Goal: Information Seeking & Learning: Check status

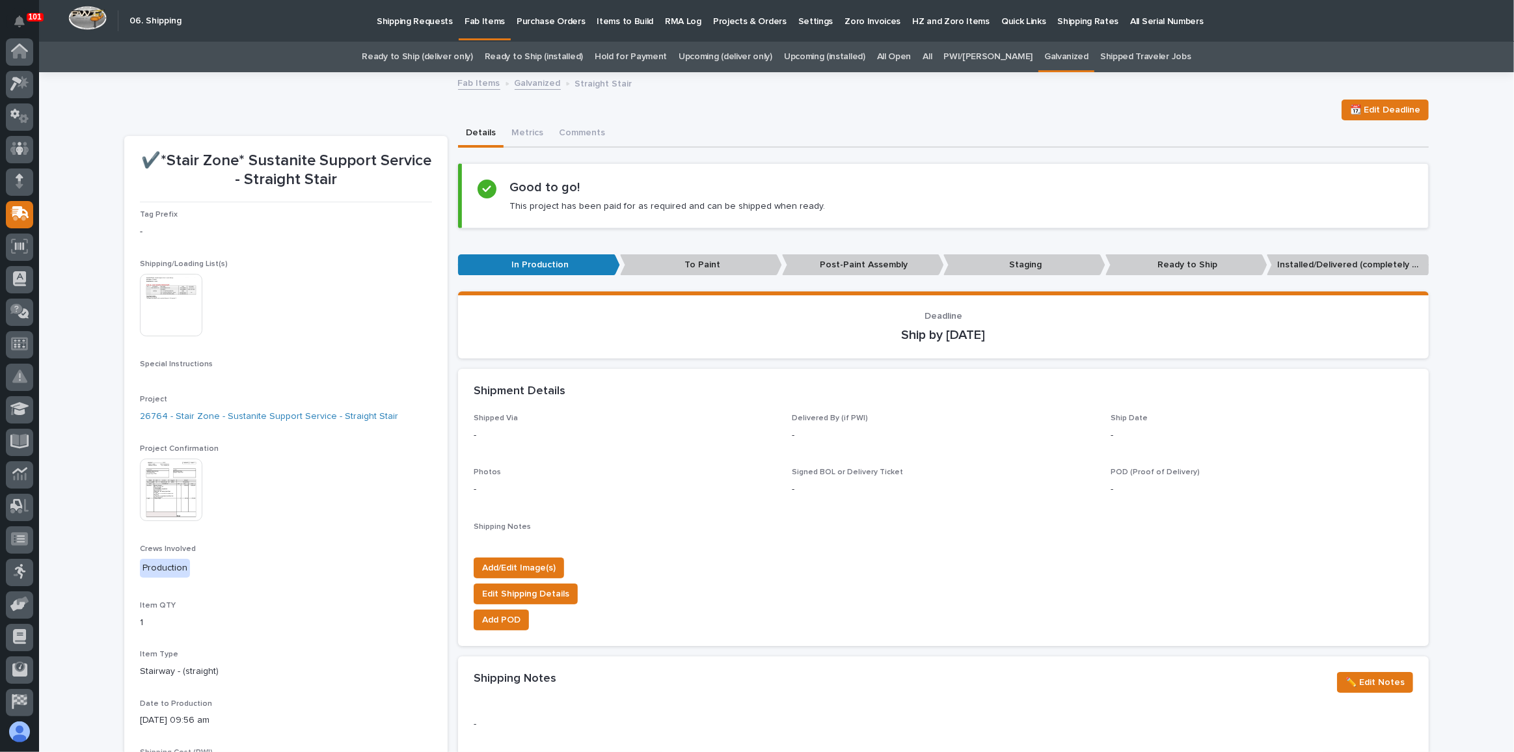
scroll to position [100, 0]
click at [932, 56] on link "All" at bounding box center [926, 57] width 9 height 31
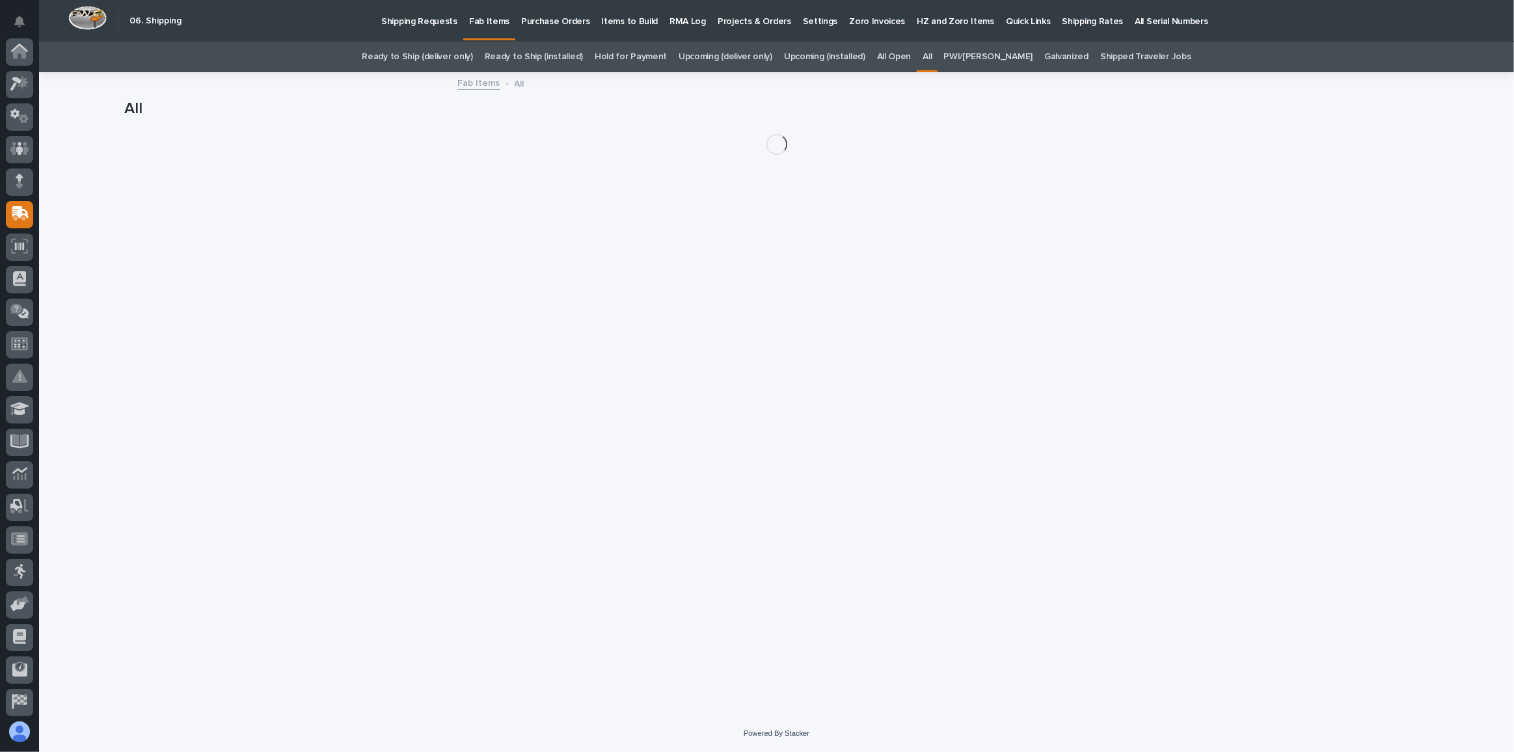
scroll to position [100, 0]
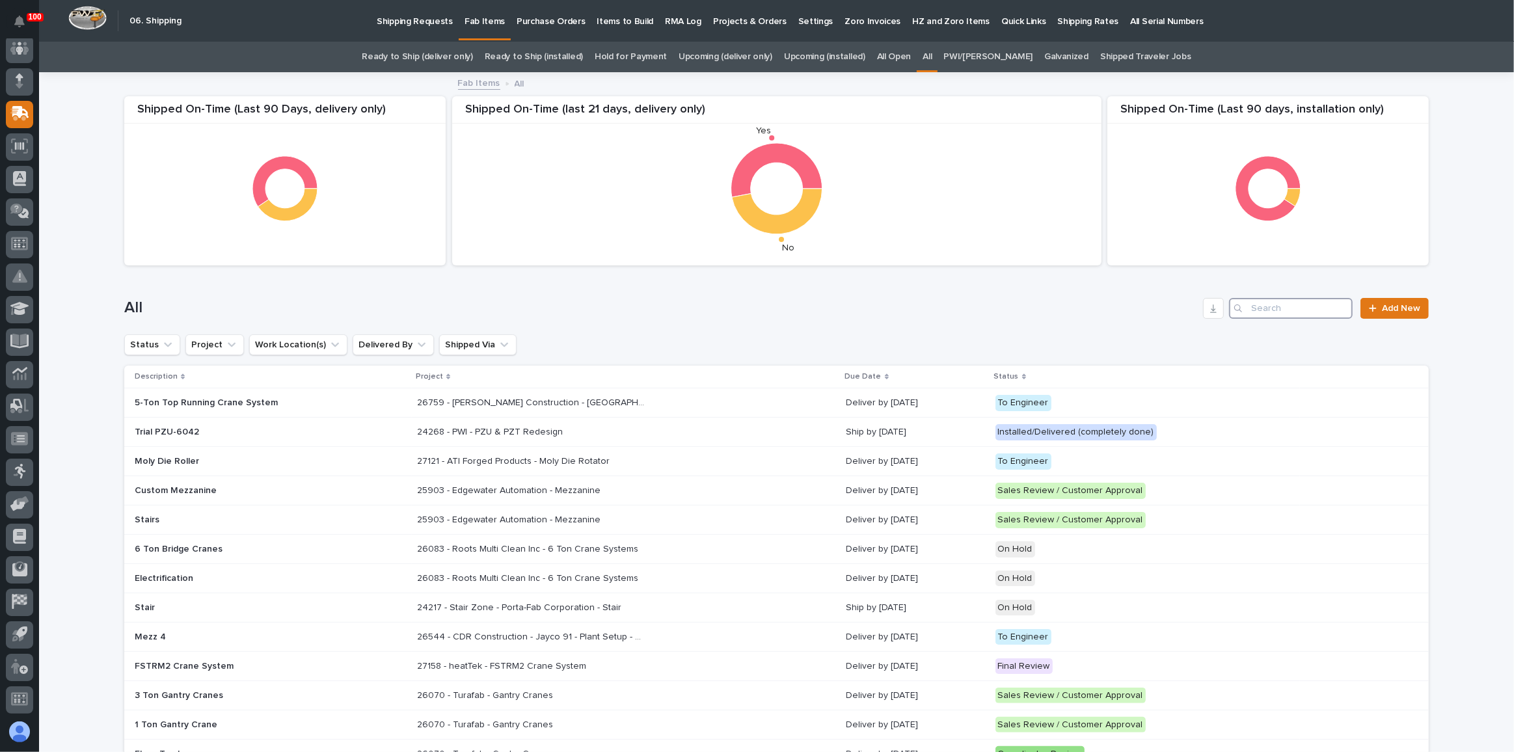
click at [1276, 312] on input "Search" at bounding box center [1291, 308] width 124 height 21
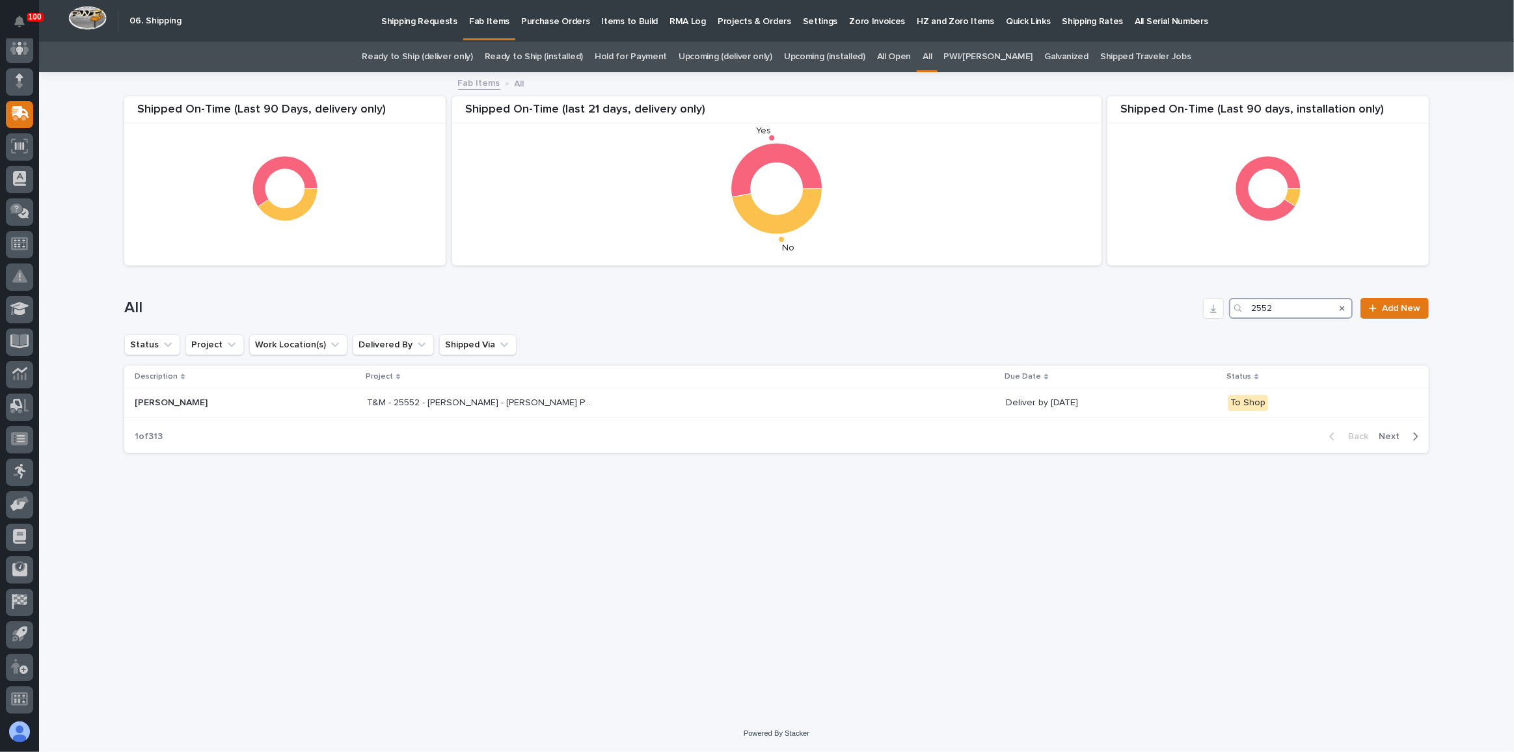
type input "25522"
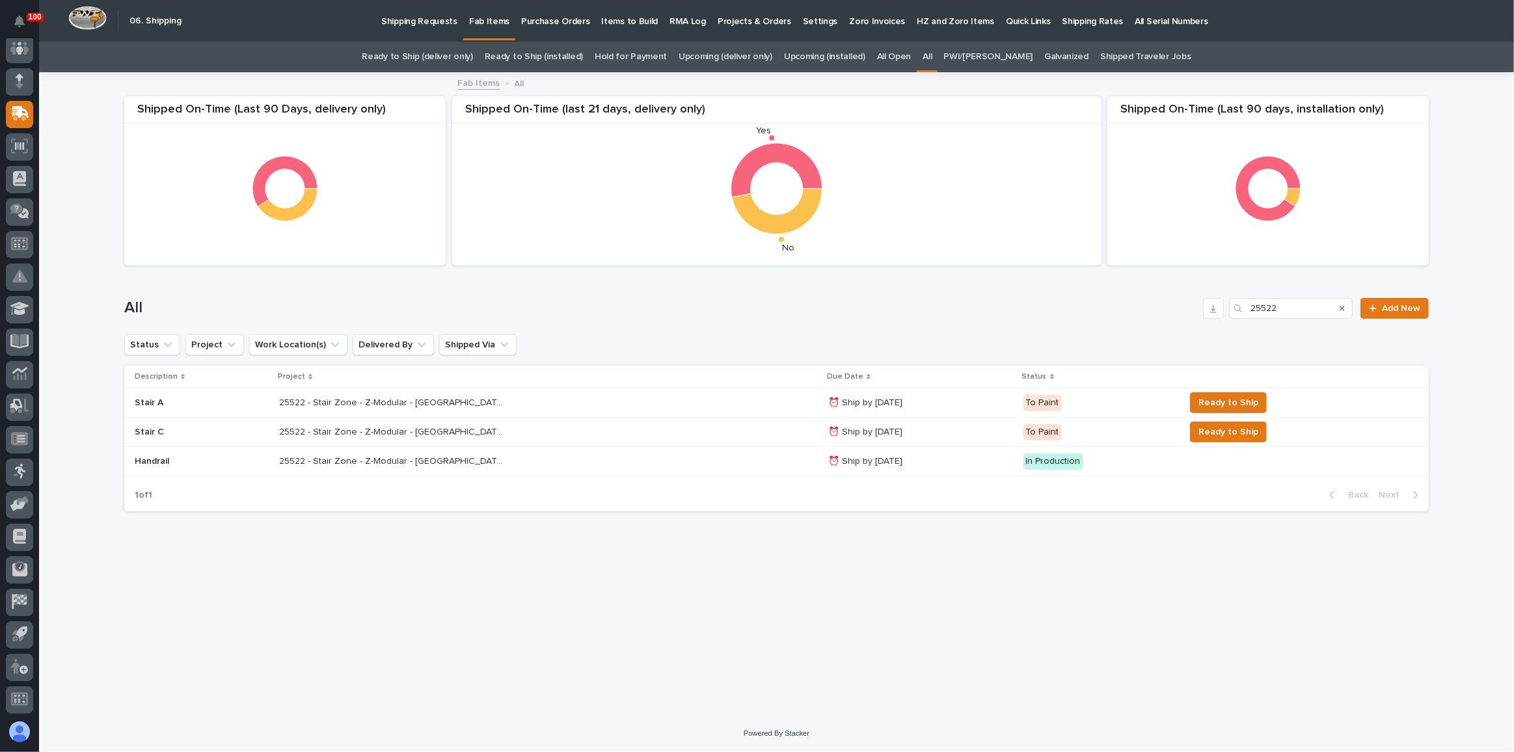
click at [677, 405] on div "25522 - Stair Zone - Z-Modular - Saginaw TX 25522 - Stair Zone - Z-Modular - Sa…" at bounding box center [548, 402] width 538 height 21
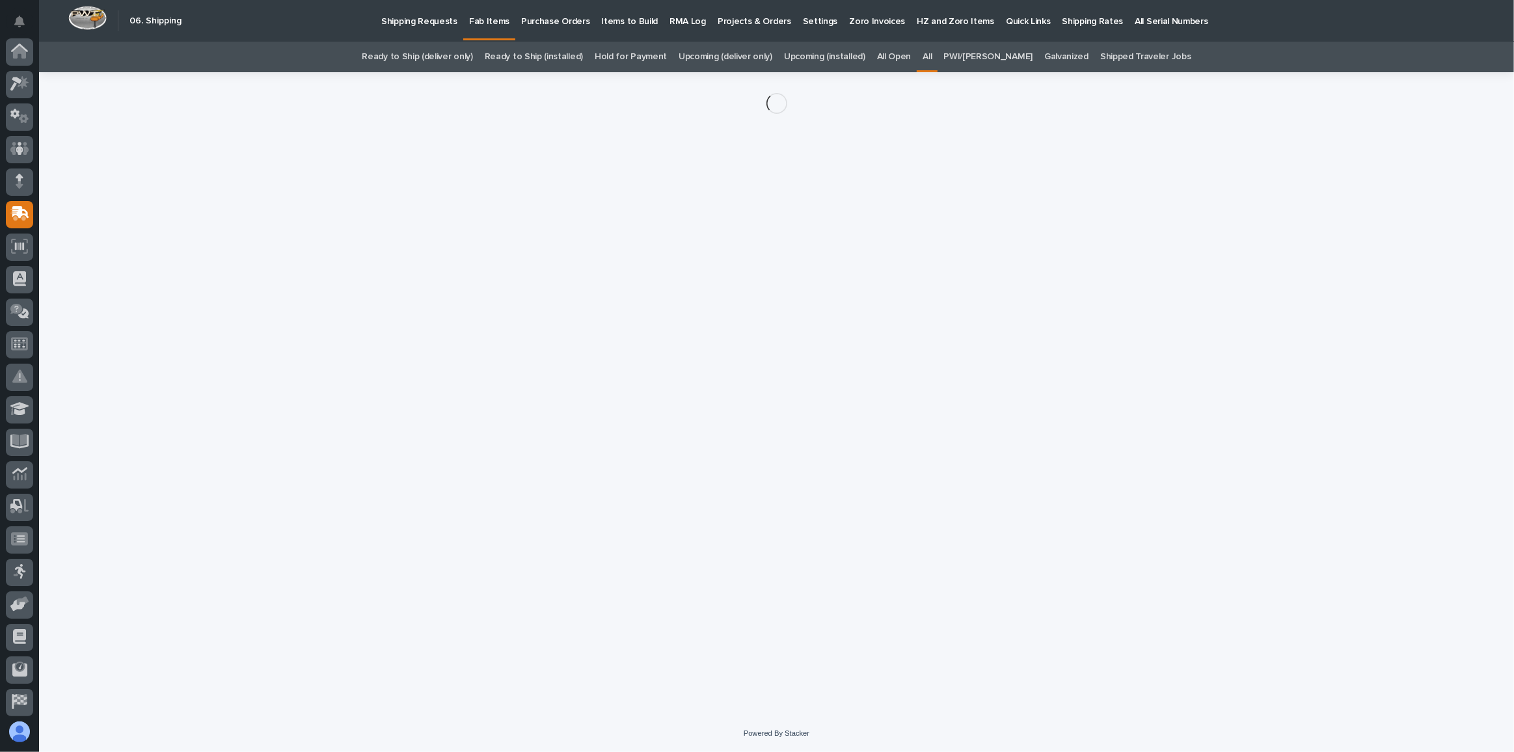
scroll to position [100, 0]
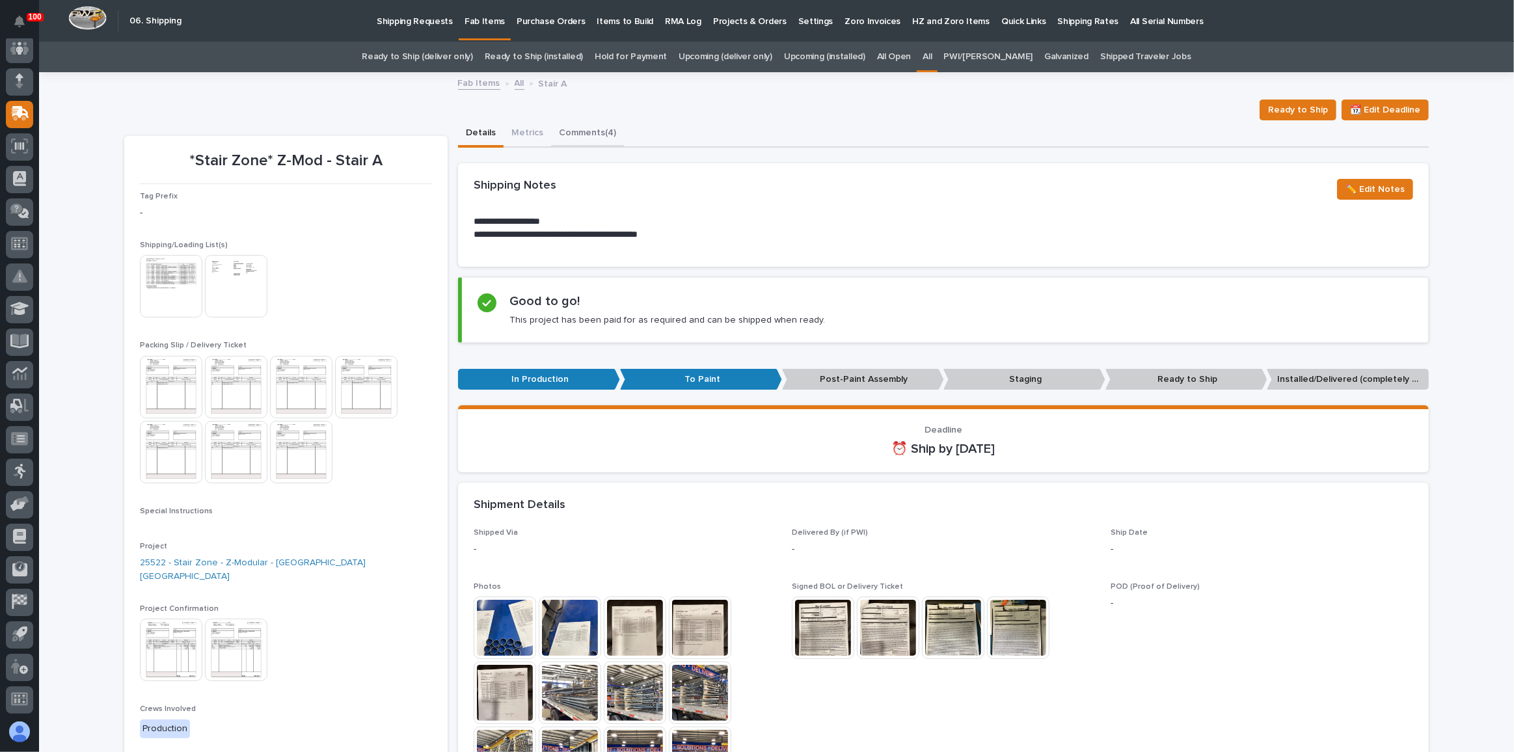
click at [587, 141] on button "Comments (4)" at bounding box center [587, 133] width 73 height 27
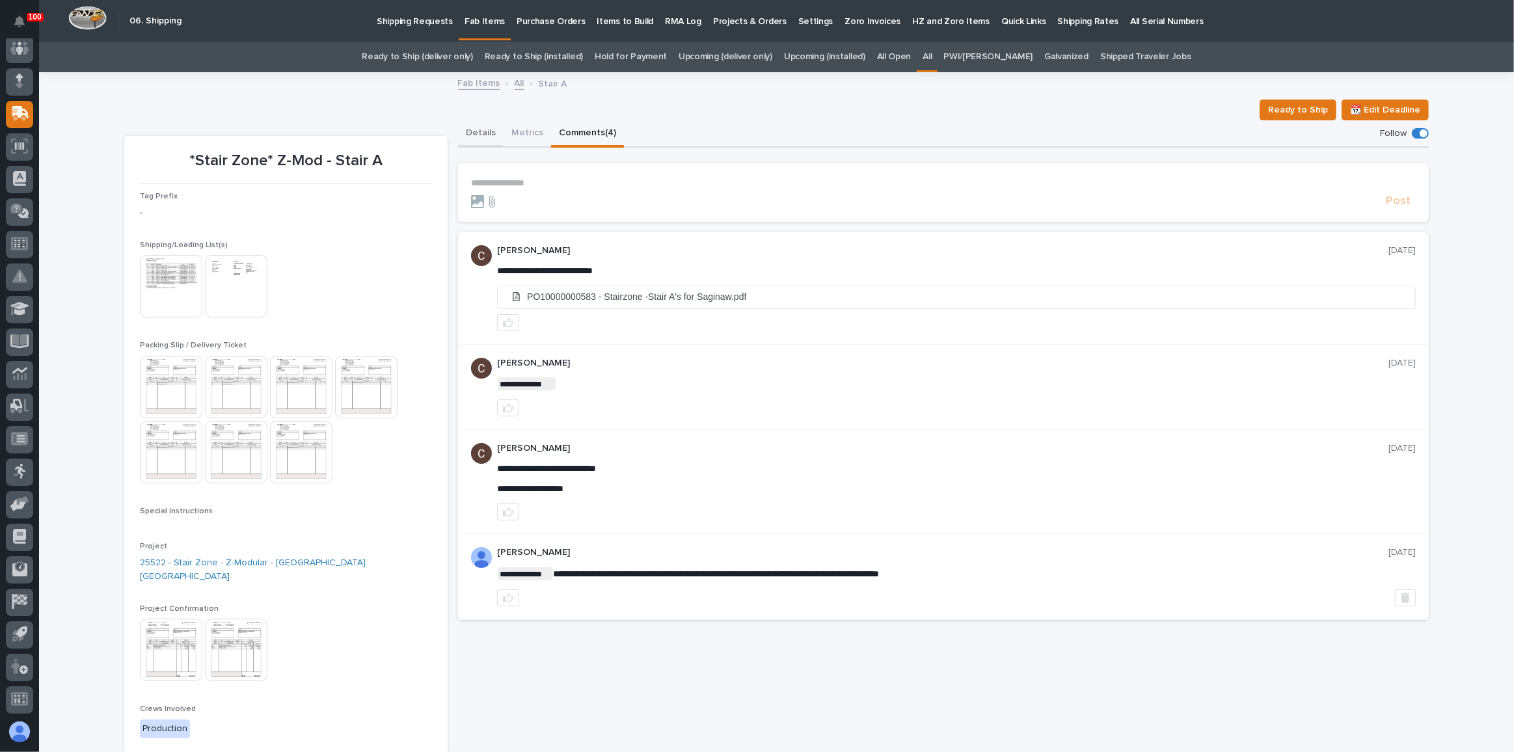
click at [483, 133] on button "Details" at bounding box center [481, 133] width 46 height 27
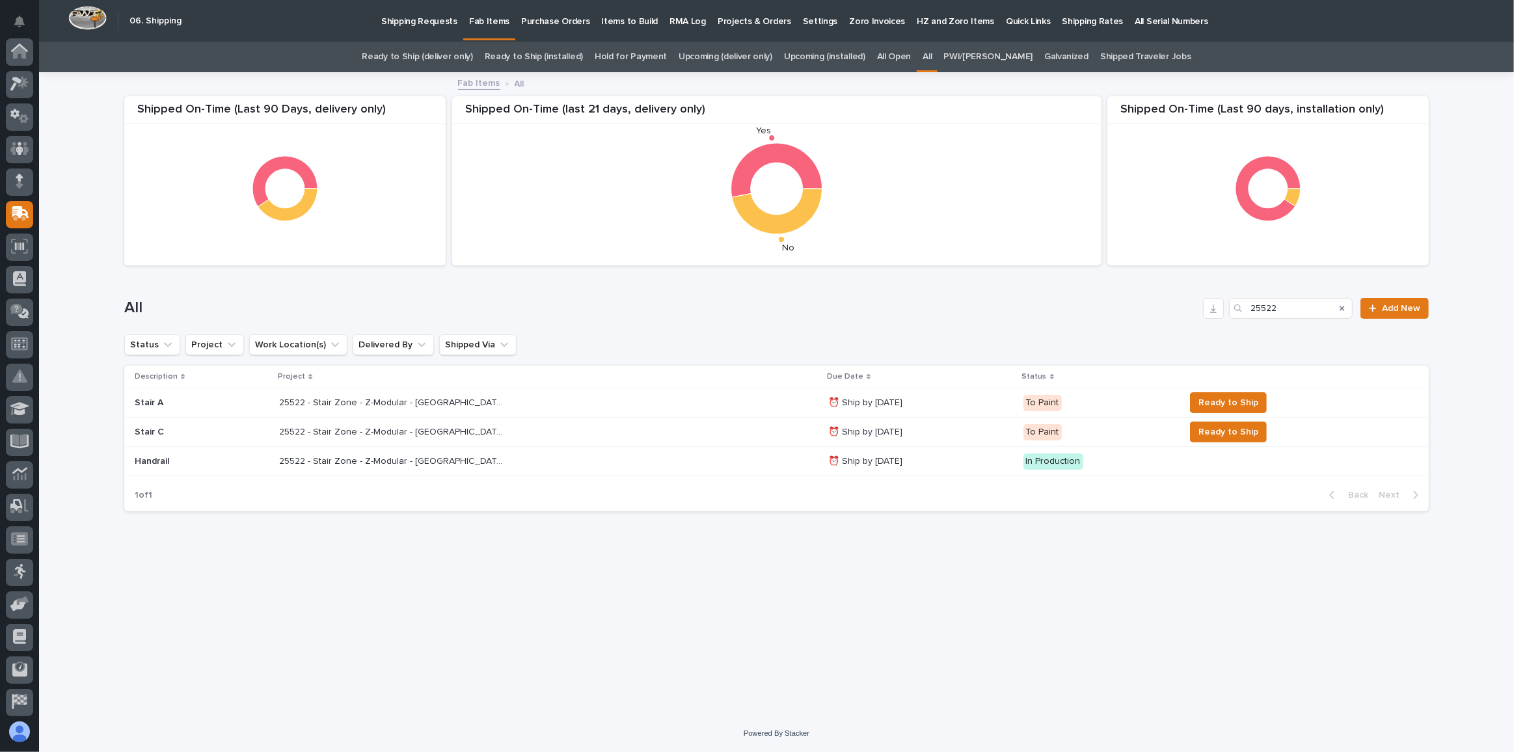
scroll to position [100, 0]
click at [661, 420] on td "25522 - Stair Zone - Z-Modular - Saginaw TX 25522 - Stair Zone - Z-Modular - Sa…" at bounding box center [548, 432] width 548 height 29
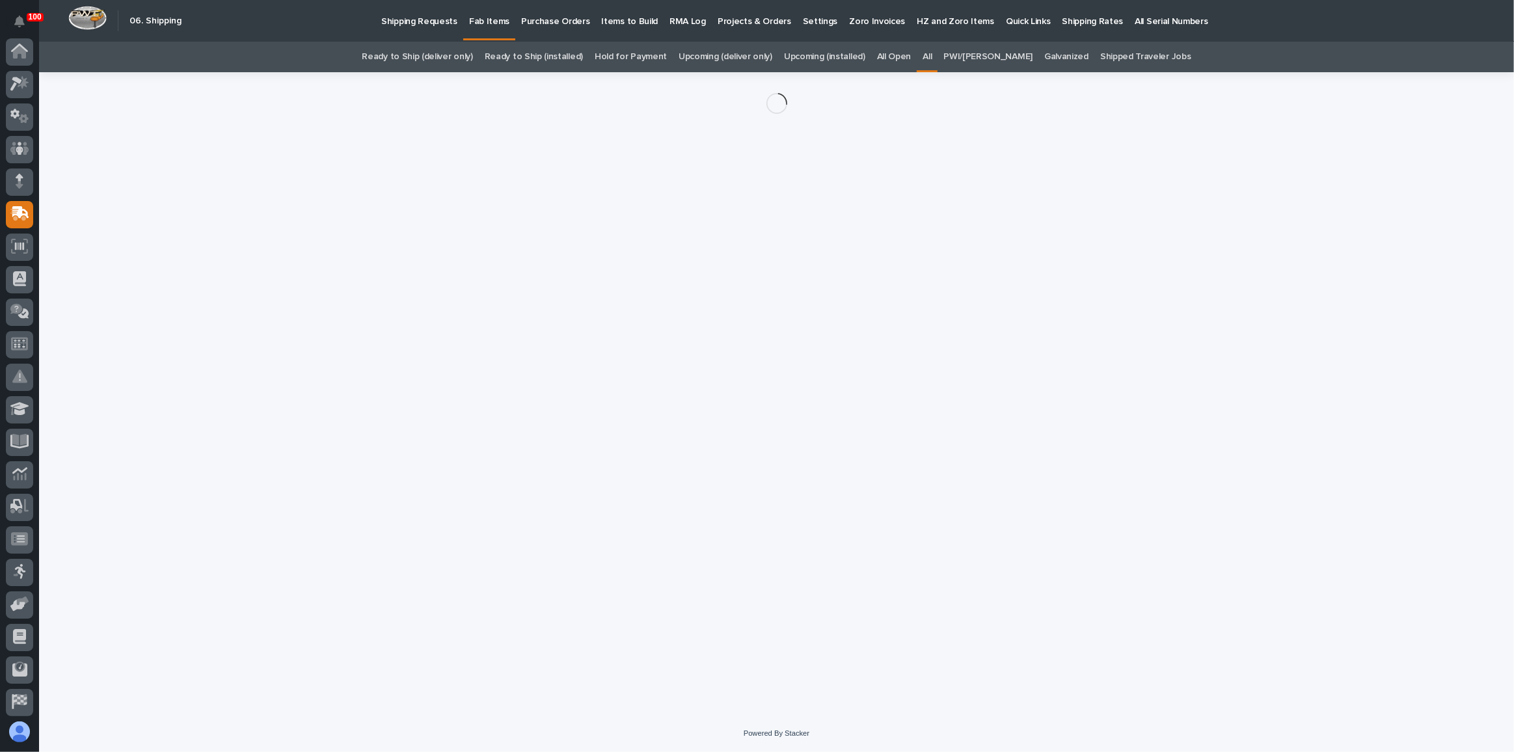
scroll to position [100, 0]
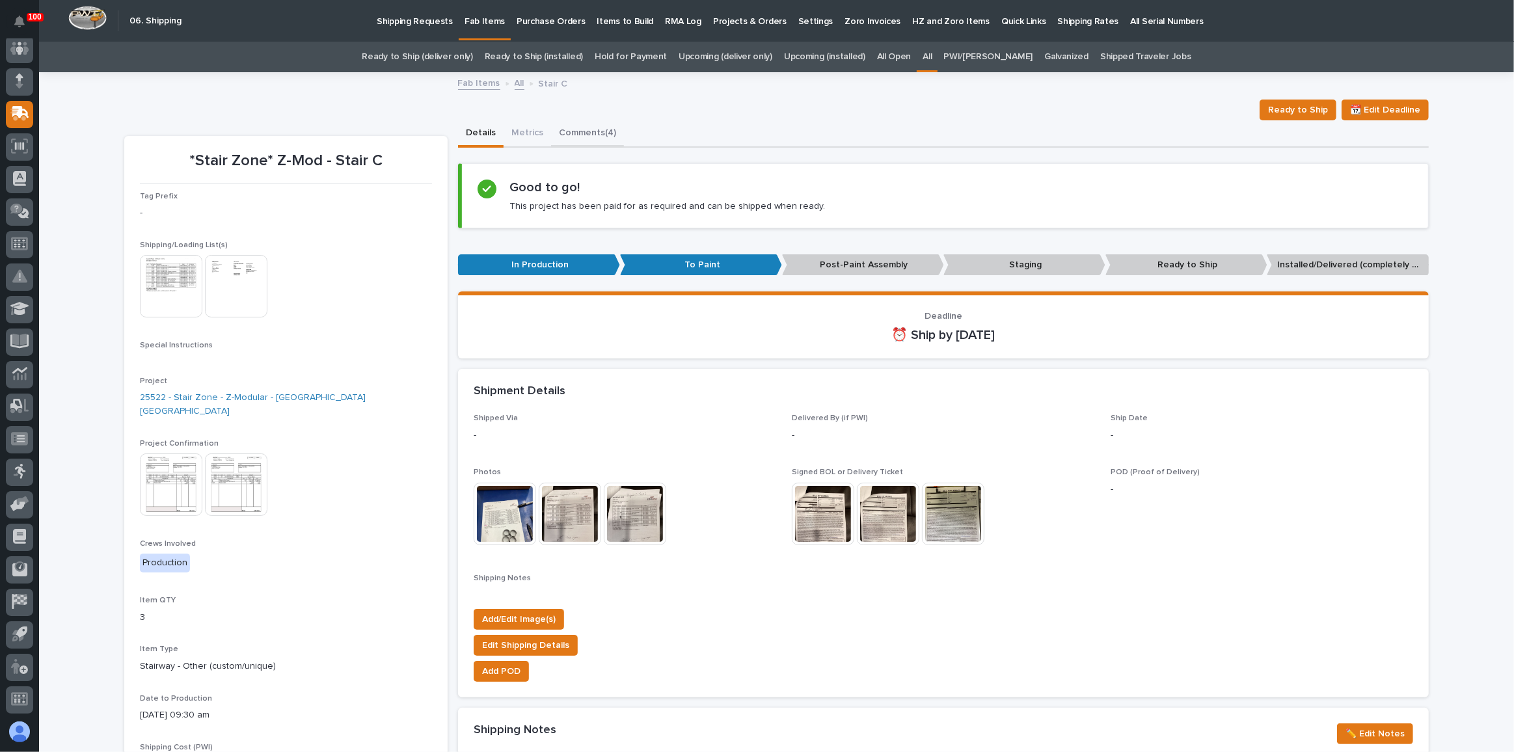
click at [574, 139] on button "Comments (4)" at bounding box center [587, 133] width 73 height 27
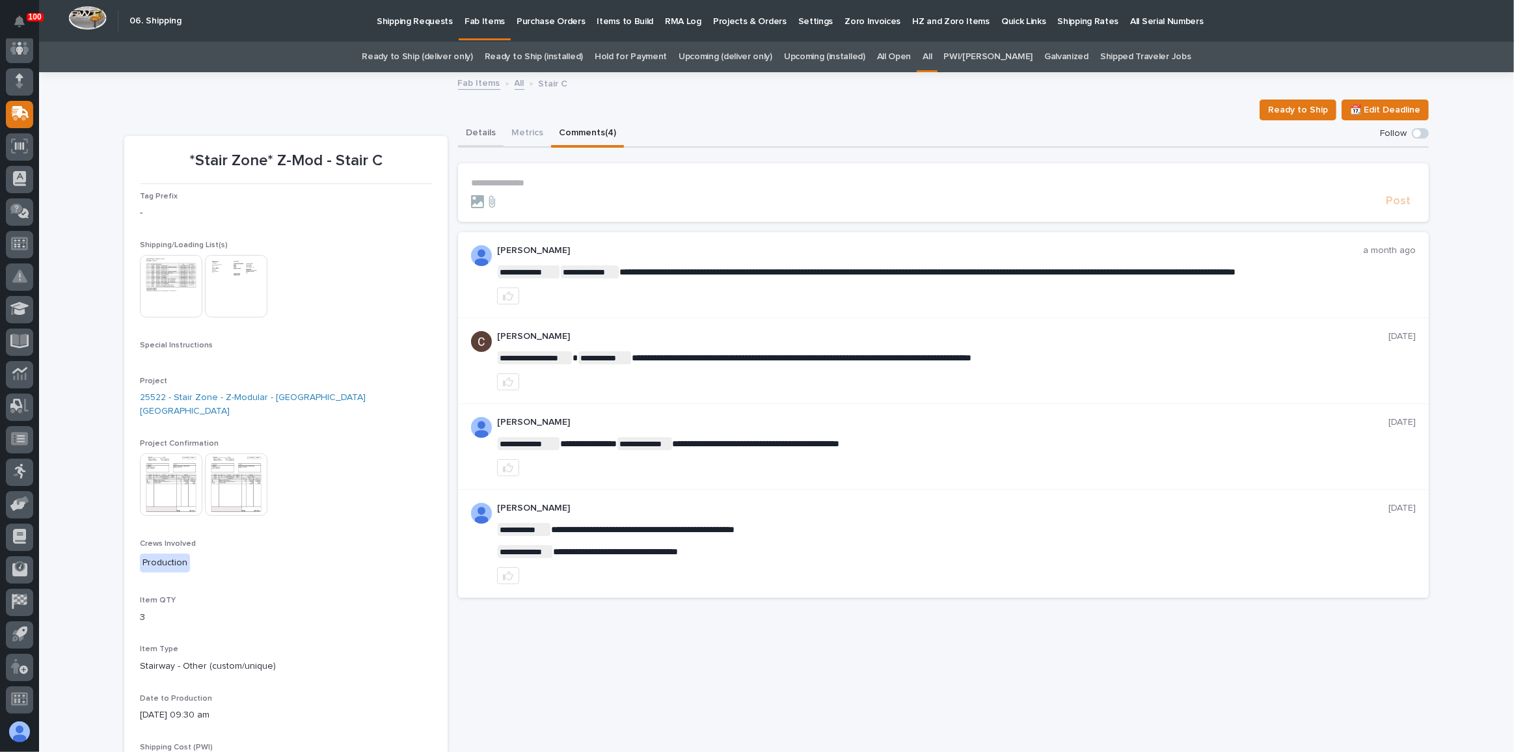
click at [477, 135] on button "Details" at bounding box center [481, 133] width 46 height 27
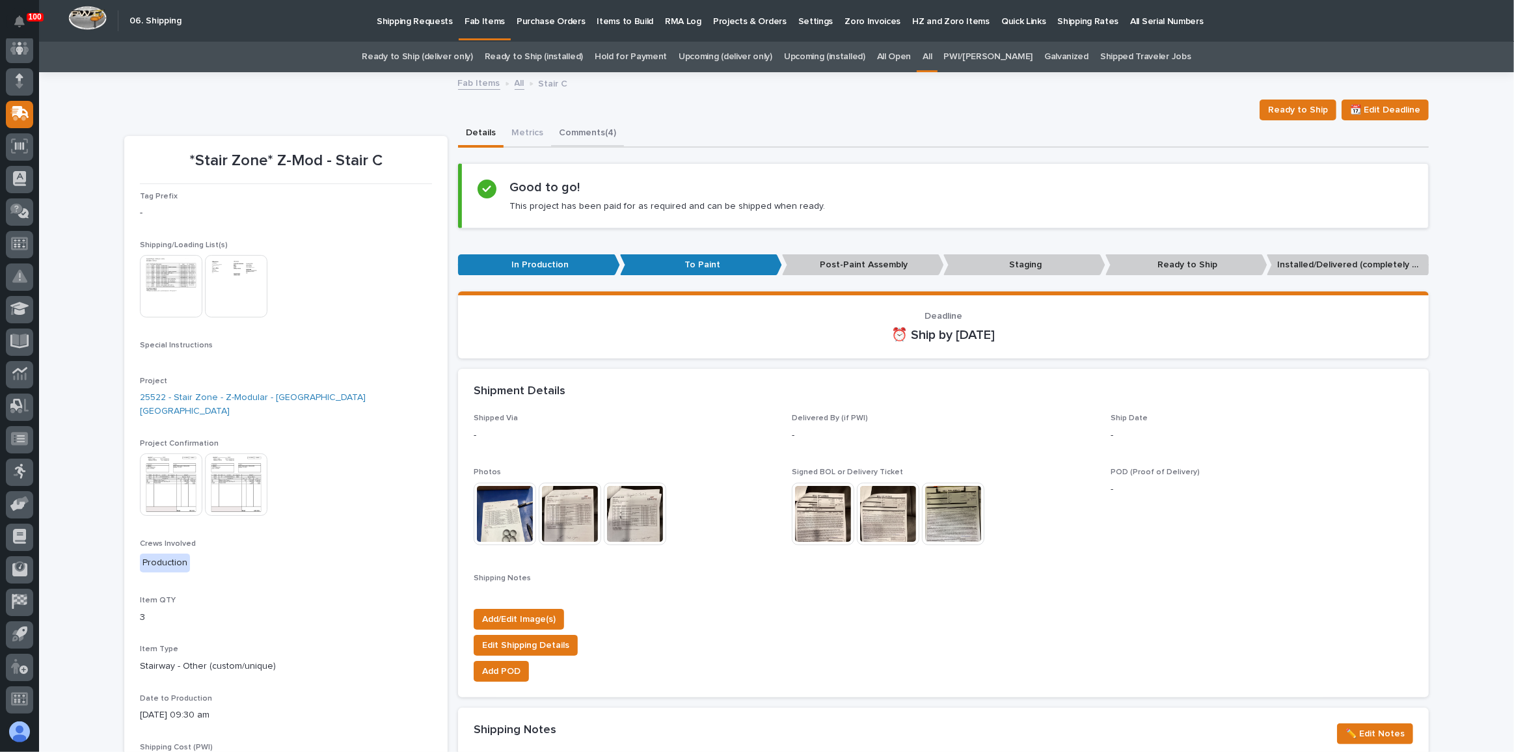
click at [597, 135] on button "Comments (4)" at bounding box center [587, 133] width 73 height 27
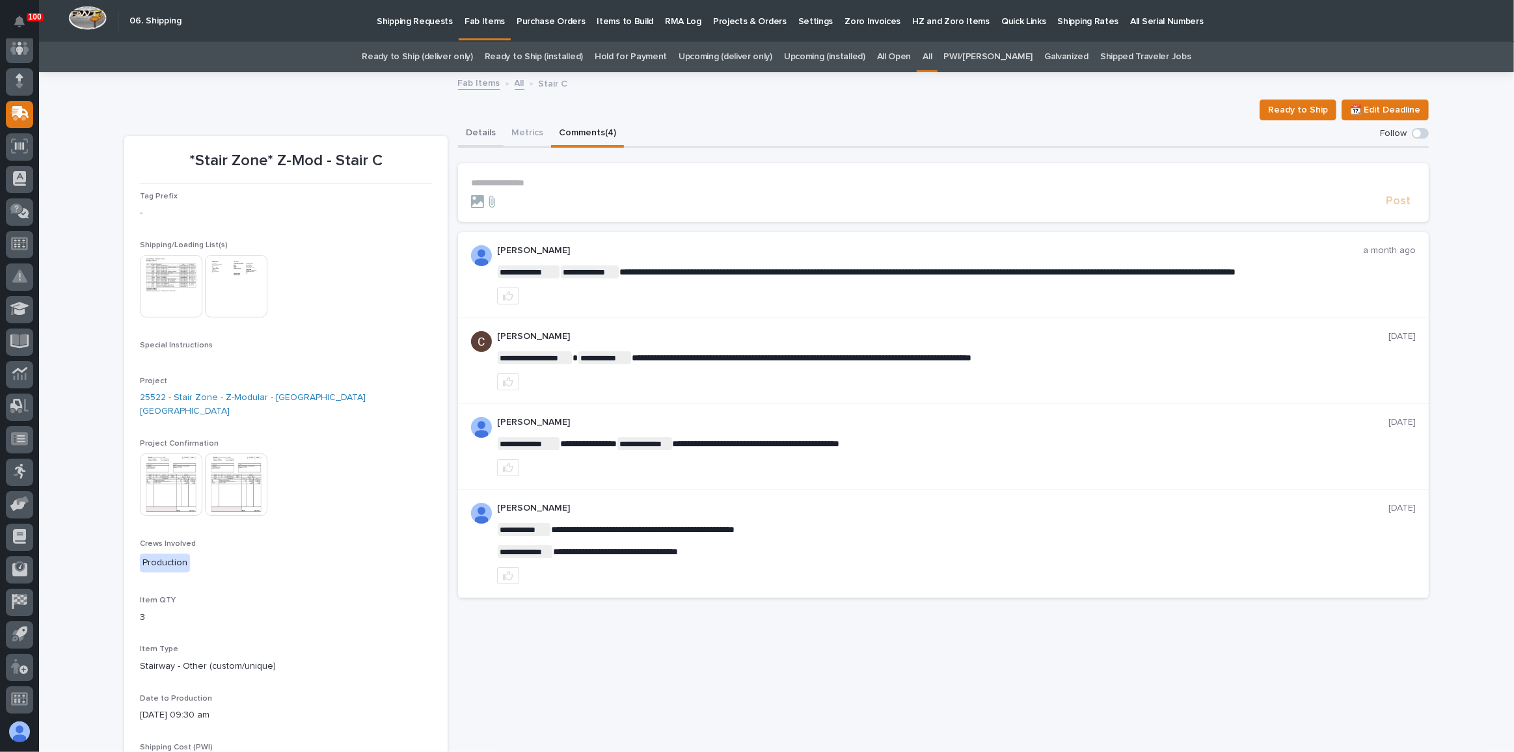
click at [470, 138] on button "Details" at bounding box center [481, 133] width 46 height 27
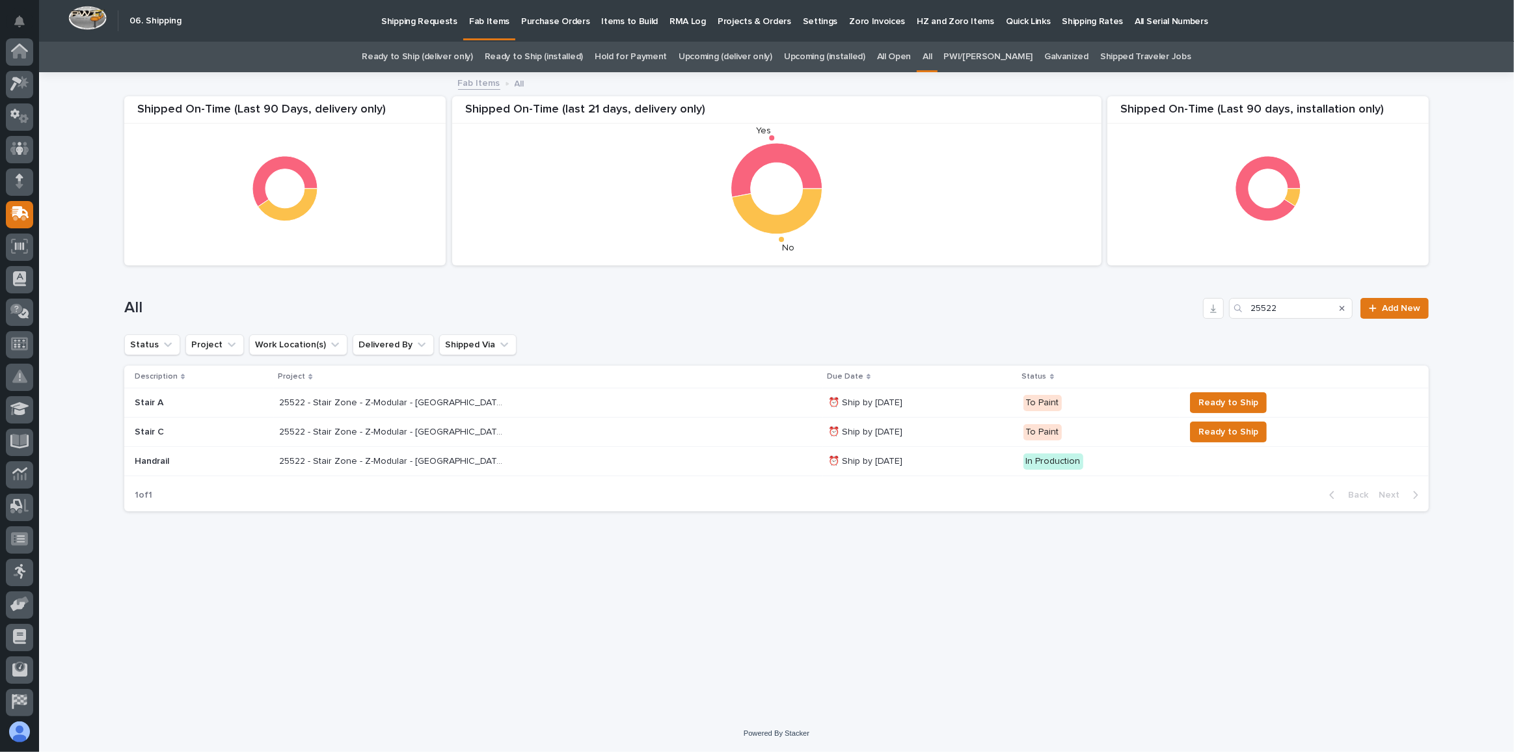
scroll to position [100, 0]
click at [720, 409] on div "25522 - Stair Zone - Z-Modular - Saginaw TX 25522 - Stair Zone - Z-Modular - Sa…" at bounding box center [548, 402] width 538 height 21
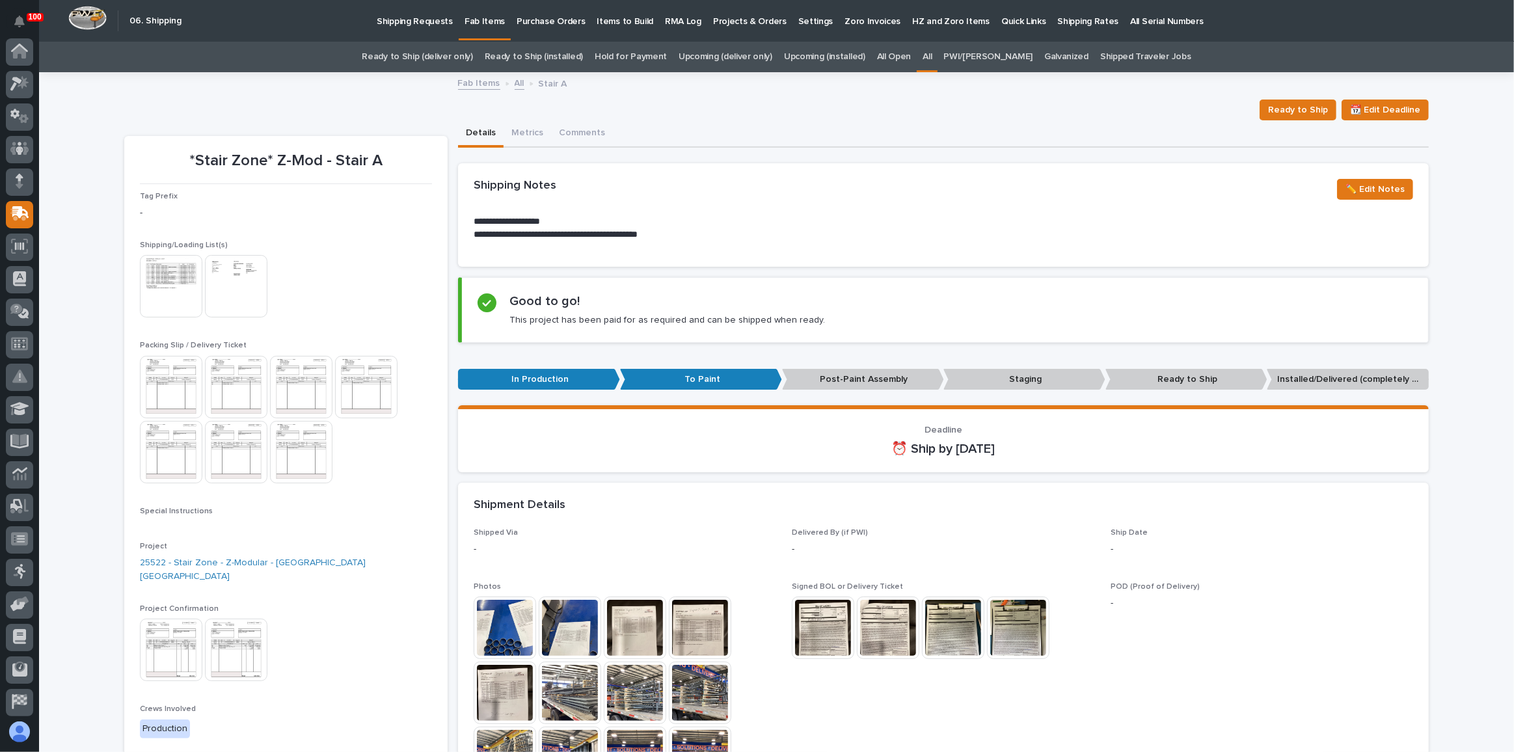
scroll to position [100, 0]
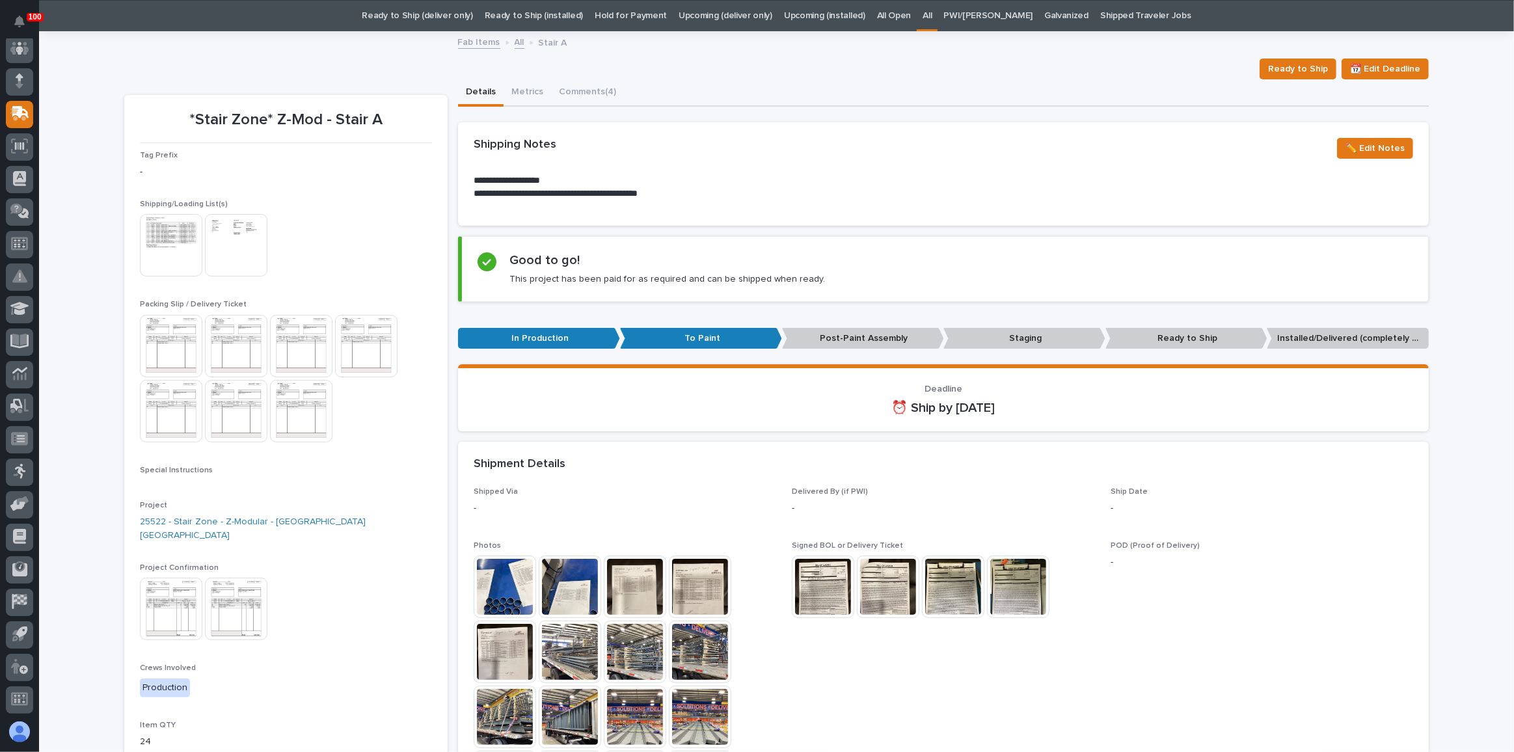
click at [819, 582] on img at bounding box center [823, 587] width 62 height 62
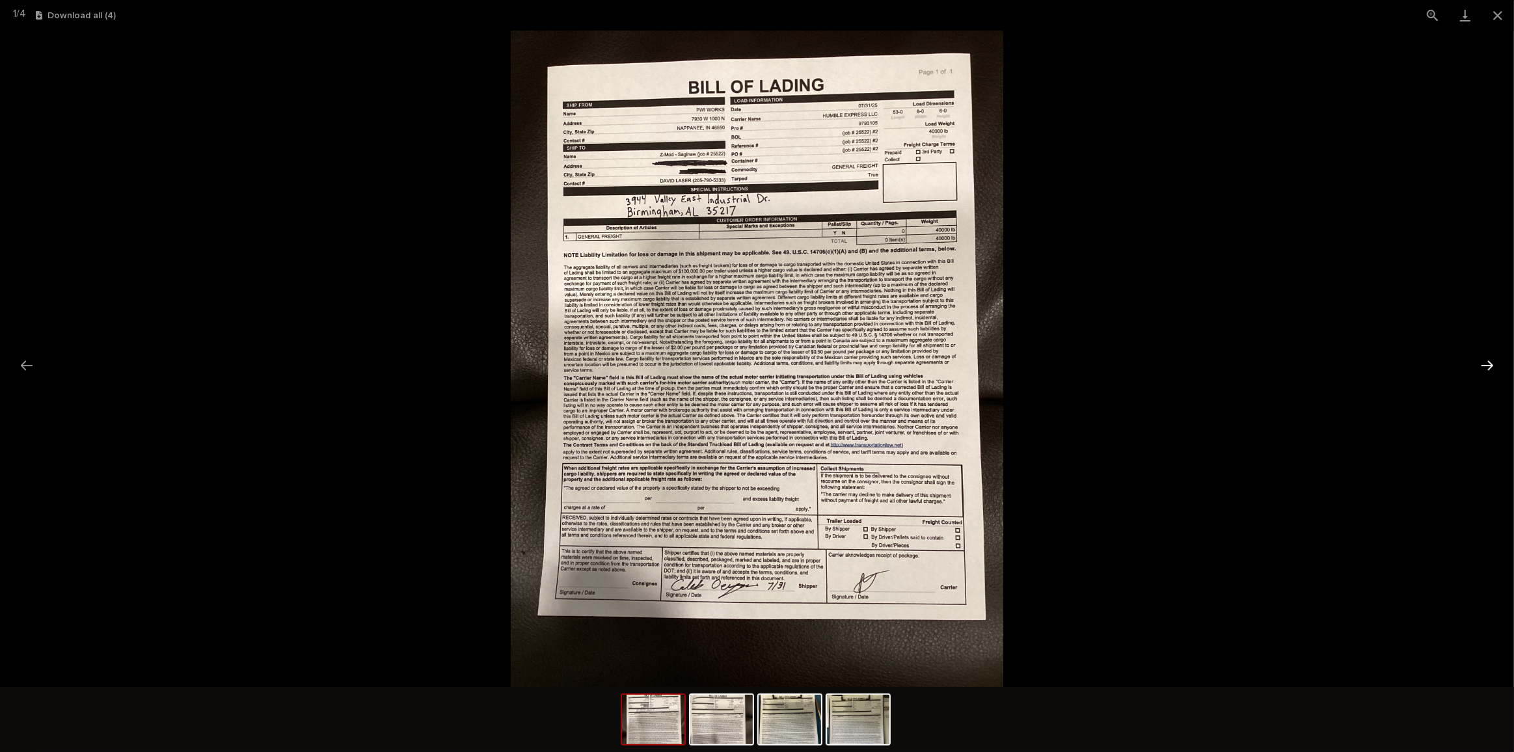
click at [1487, 356] on button "Next slide" at bounding box center [1486, 365] width 27 height 25
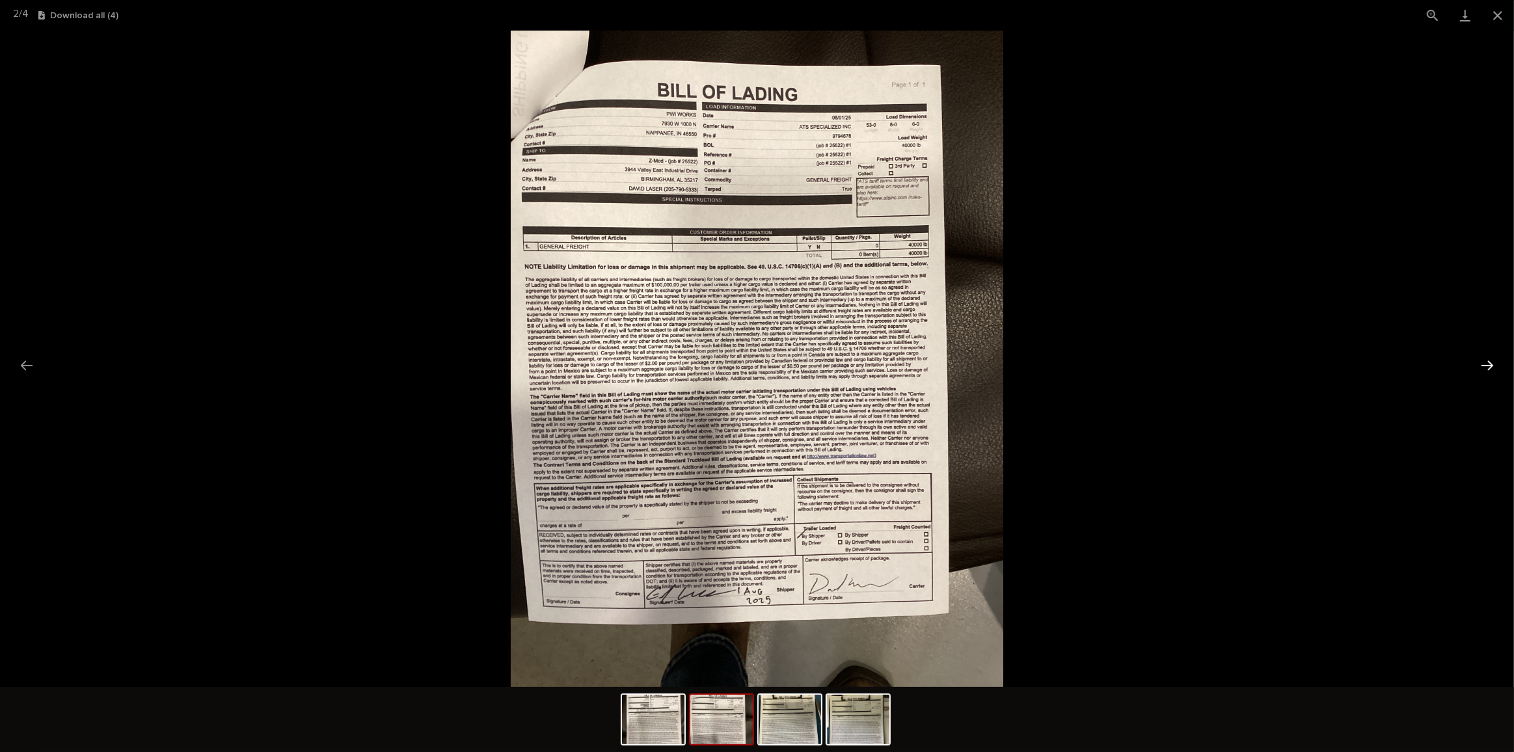
click at [1487, 356] on button "Next slide" at bounding box center [1486, 365] width 27 height 25
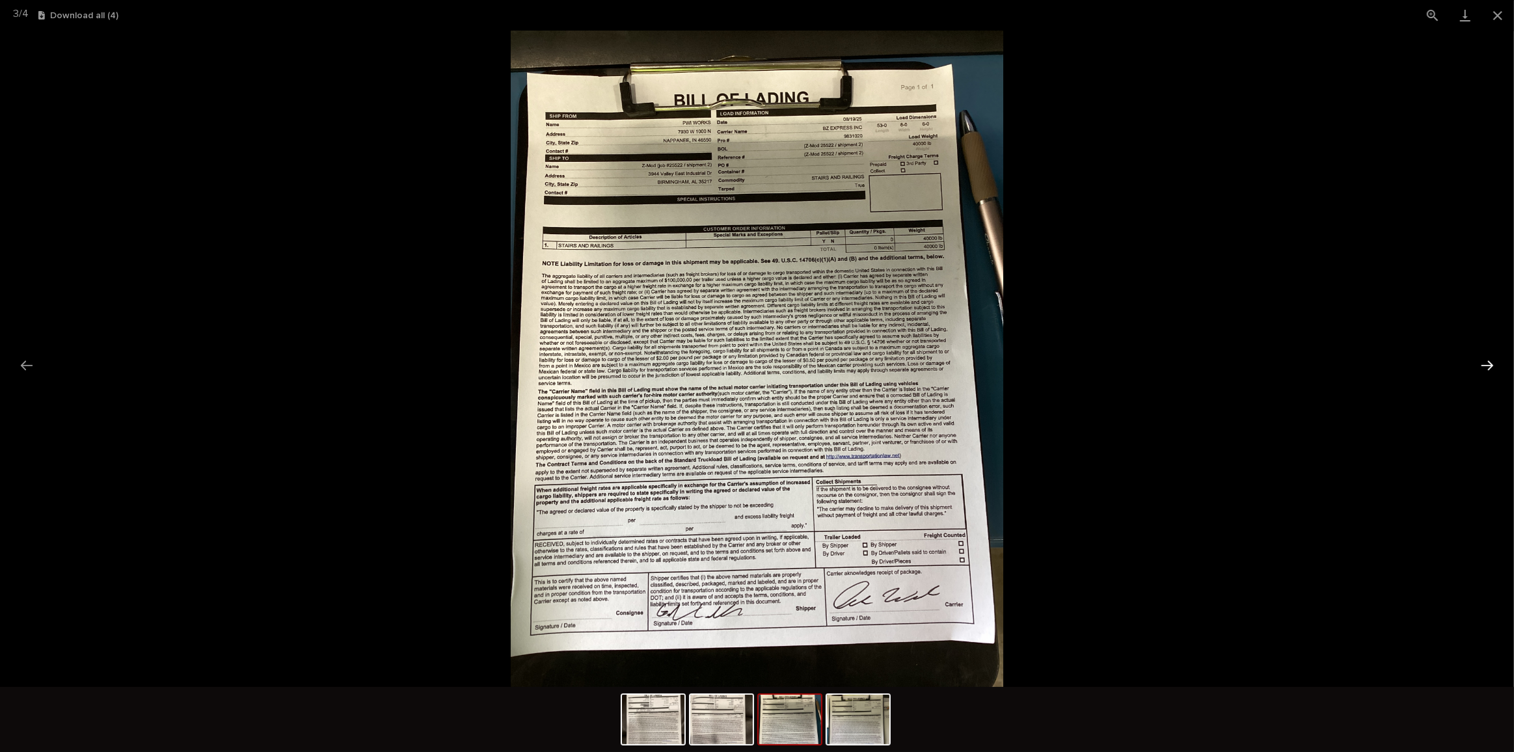
click at [1487, 356] on button "Next slide" at bounding box center [1486, 365] width 27 height 25
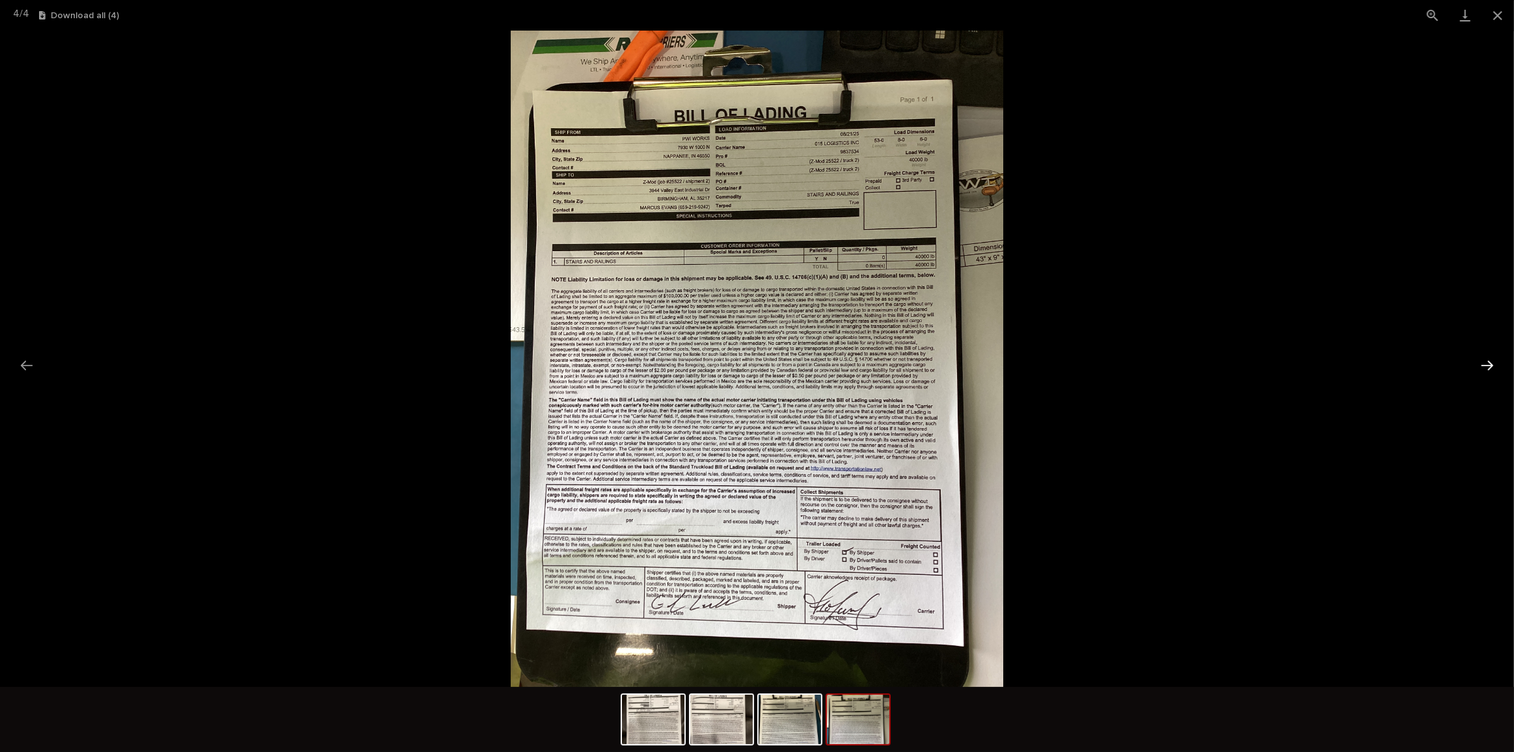
click at [1487, 356] on button "Next slide" at bounding box center [1486, 365] width 27 height 25
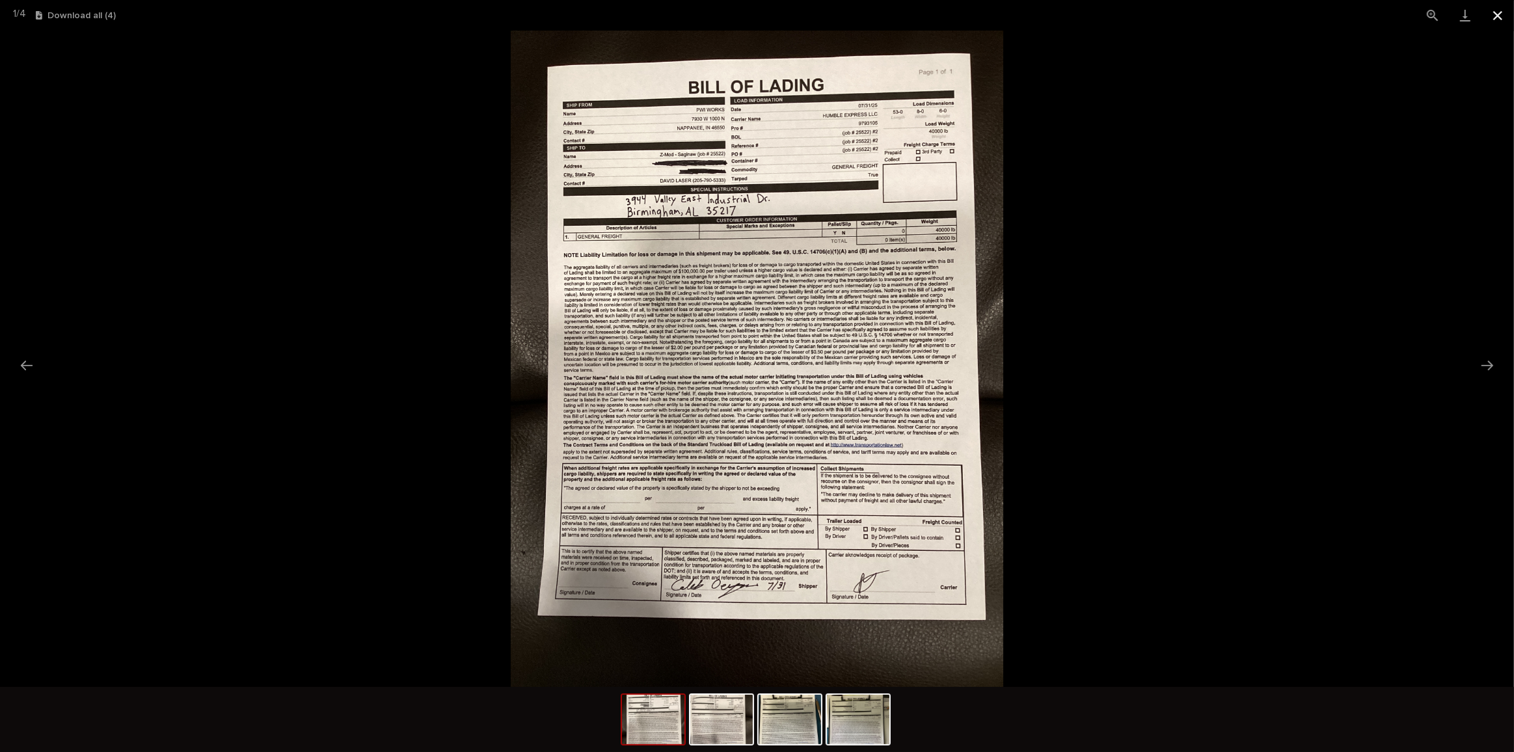
click at [1498, 18] on button "Close gallery" at bounding box center [1497, 15] width 33 height 31
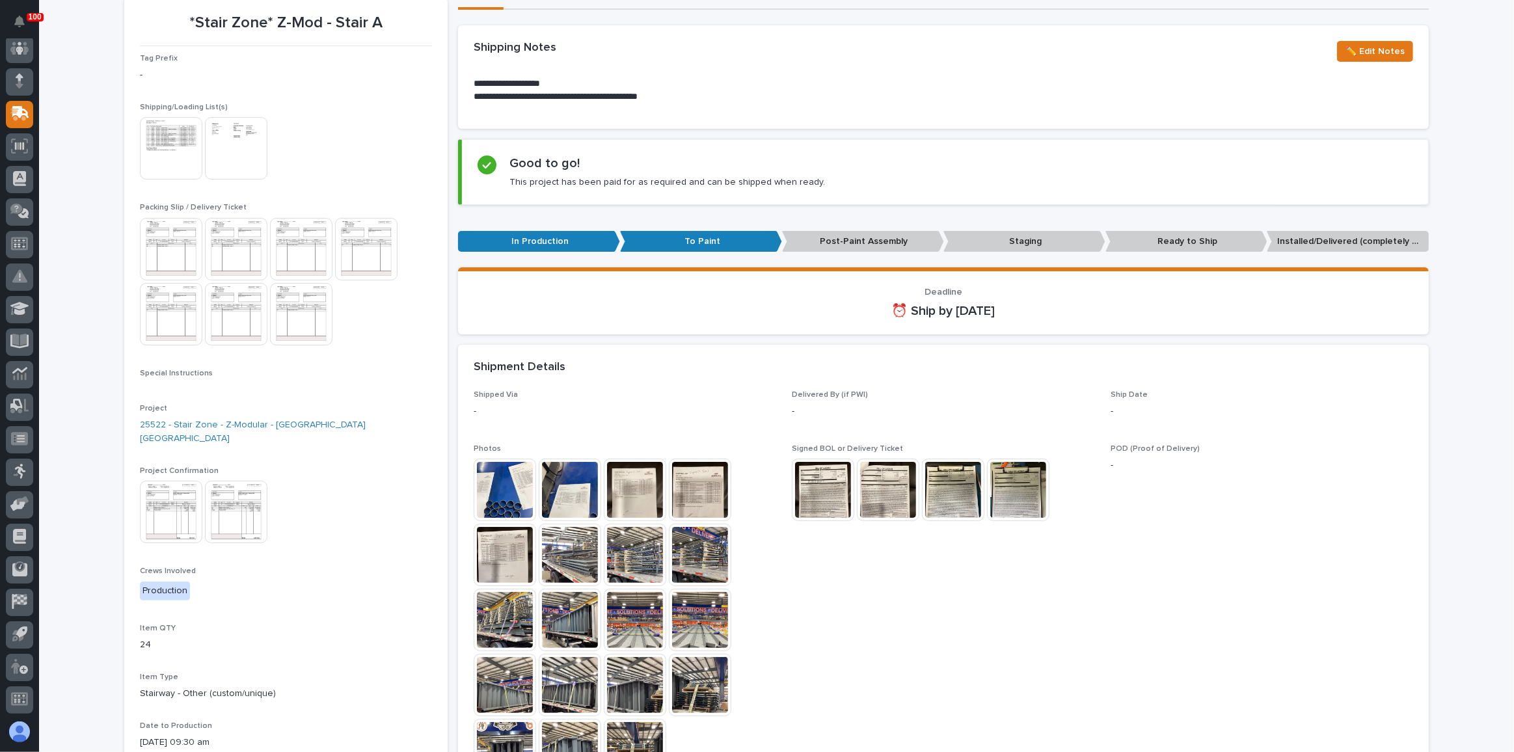
scroll to position [159, 0]
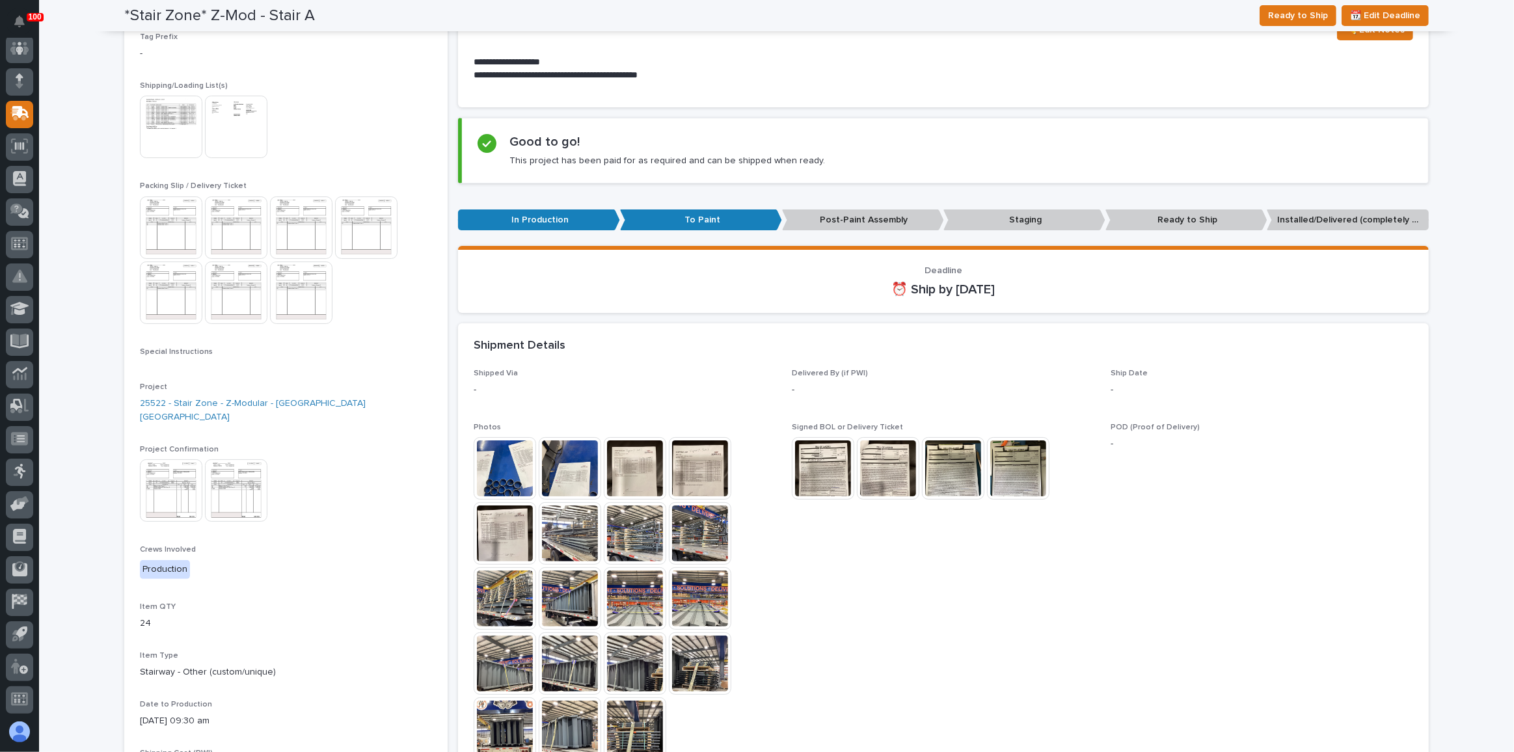
click at [644, 450] on img at bounding box center [635, 468] width 62 height 62
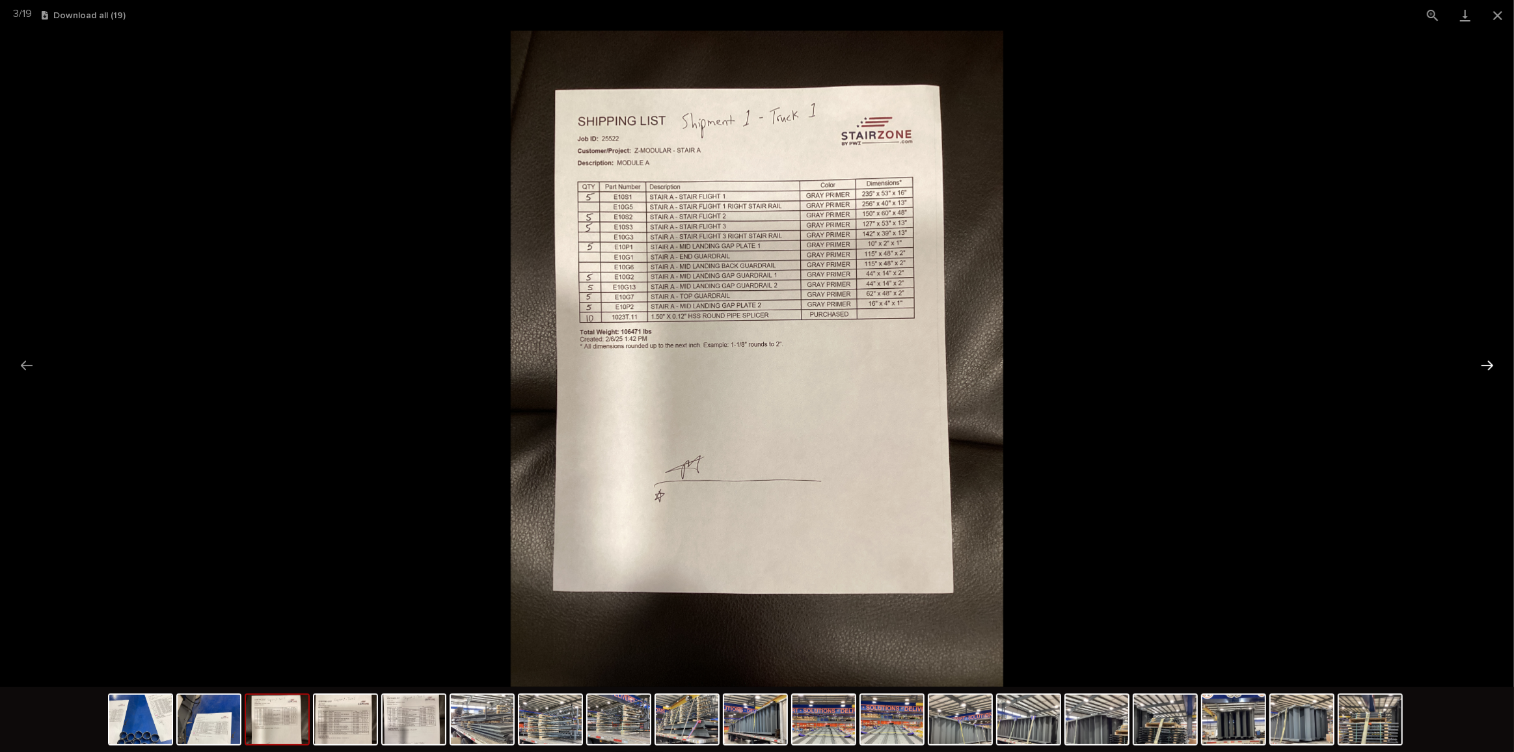
click at [1483, 368] on button "Next slide" at bounding box center [1486, 365] width 27 height 25
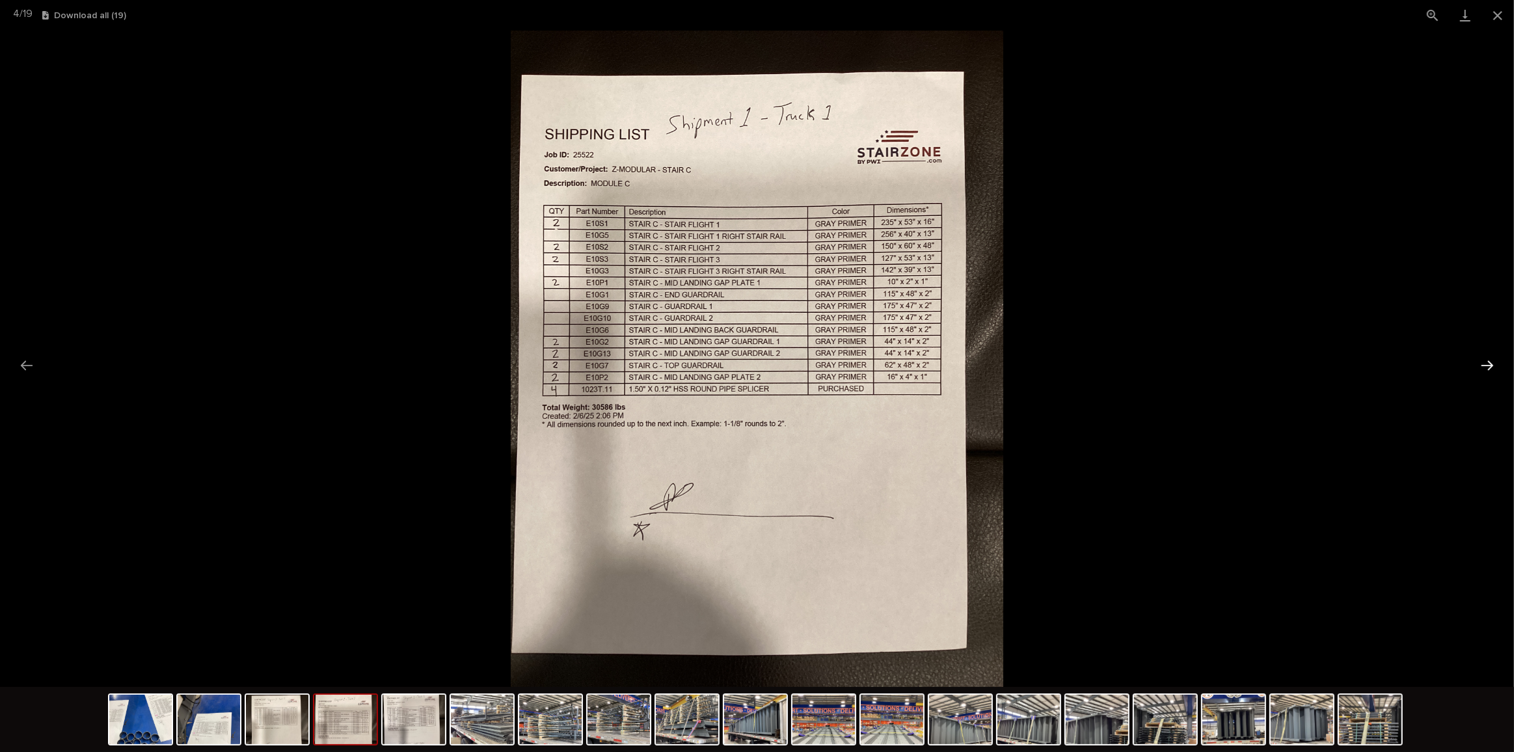
click at [1483, 368] on button "Next slide" at bounding box center [1486, 365] width 27 height 25
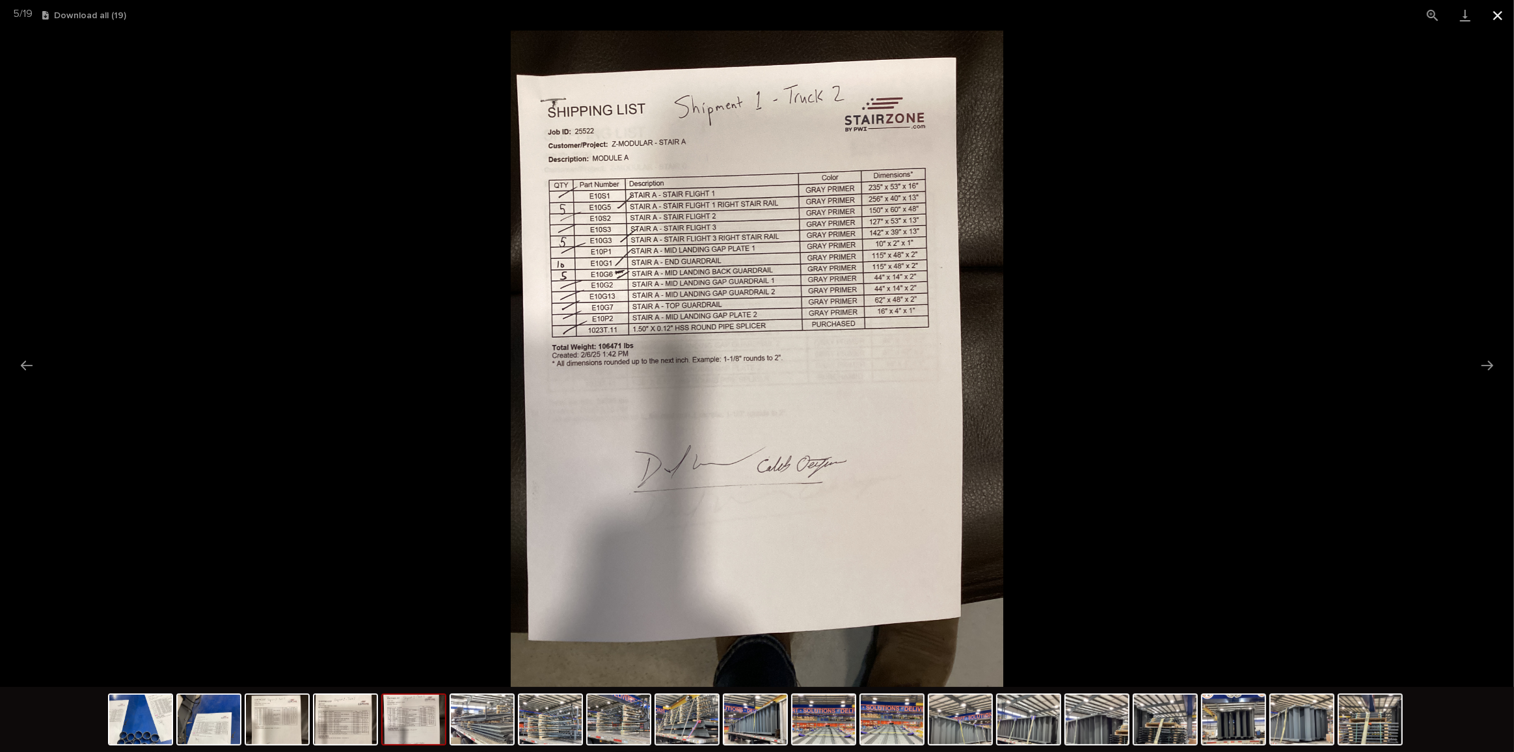
click at [1496, 13] on button "Close gallery" at bounding box center [1497, 15] width 33 height 31
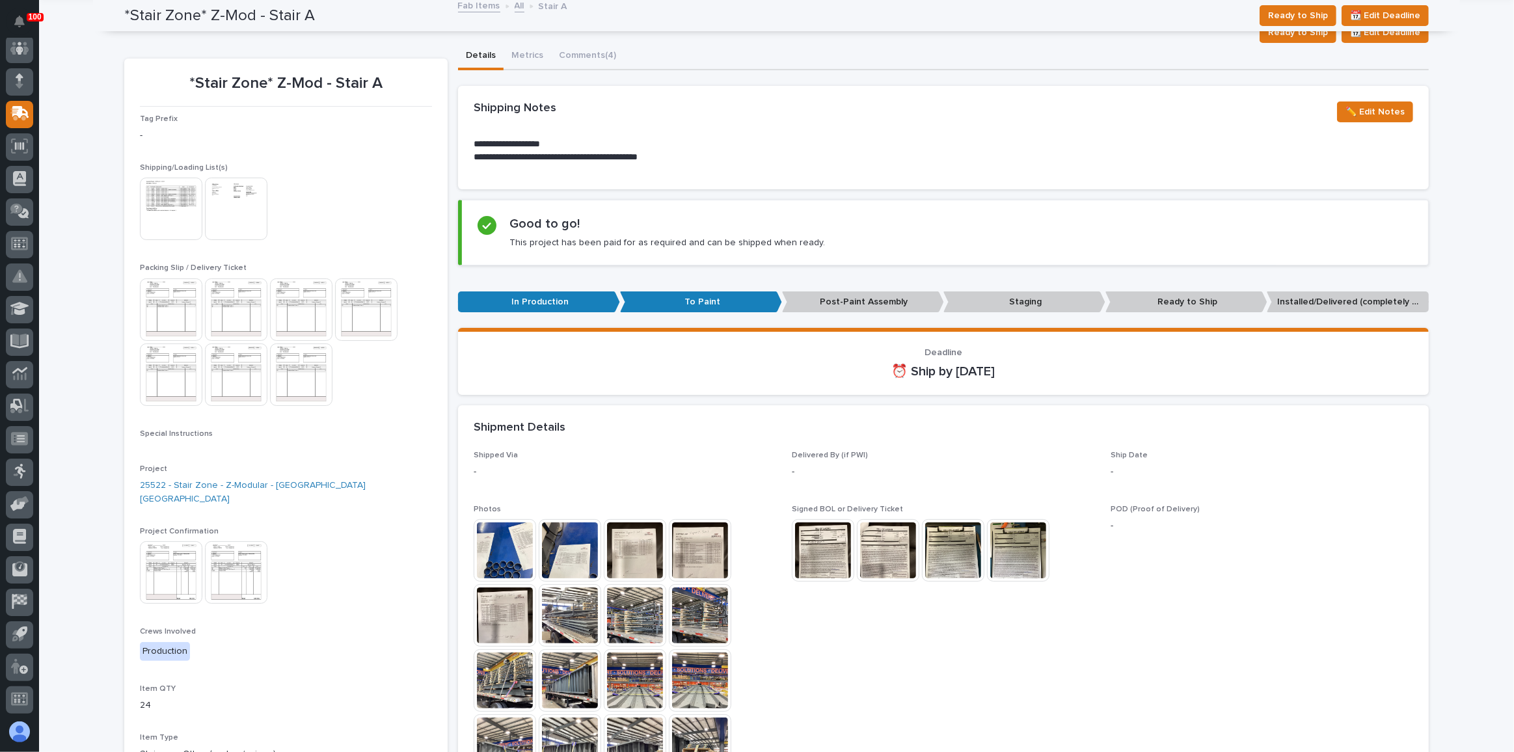
scroll to position [0, 0]
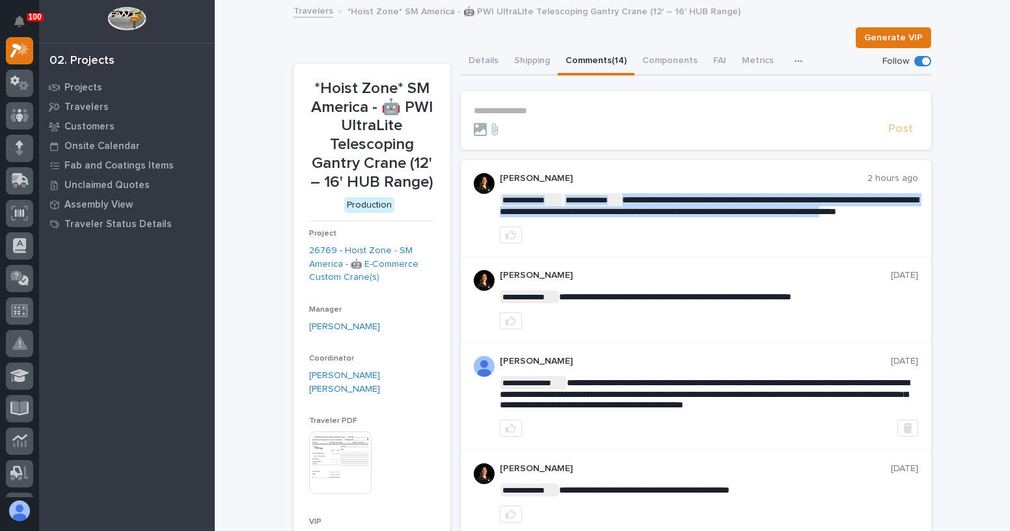
drag, startPoint x: 518, startPoint y: 209, endPoint x: 588, endPoint y: 224, distance: 71.8
click at [650, 243] on div at bounding box center [709, 234] width 418 height 17
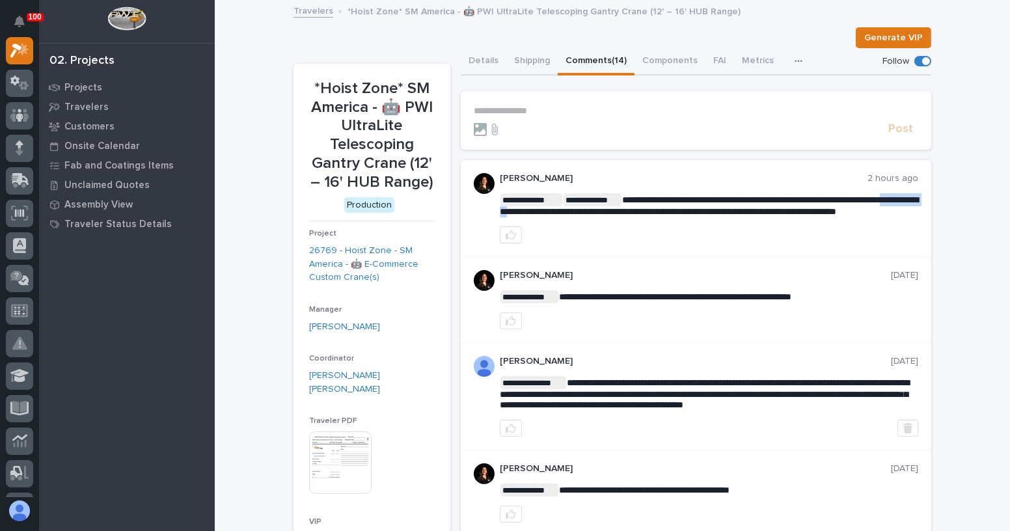
drag, startPoint x: 593, startPoint y: 210, endPoint x: 518, endPoint y: 211, distance: 74.8
click at [518, 211] on span "**********" at bounding box center [709, 205] width 419 height 21
copy span "**********"
click at [557, 109] on p "**********" at bounding box center [696, 110] width 444 height 11
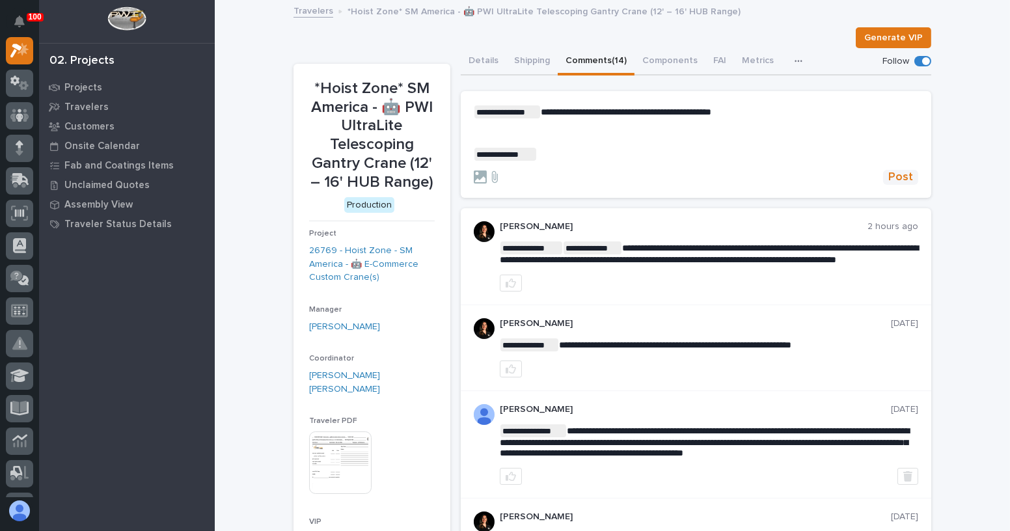
click at [898, 180] on span "Post" at bounding box center [900, 177] width 25 height 15
